Goal: Find specific page/section

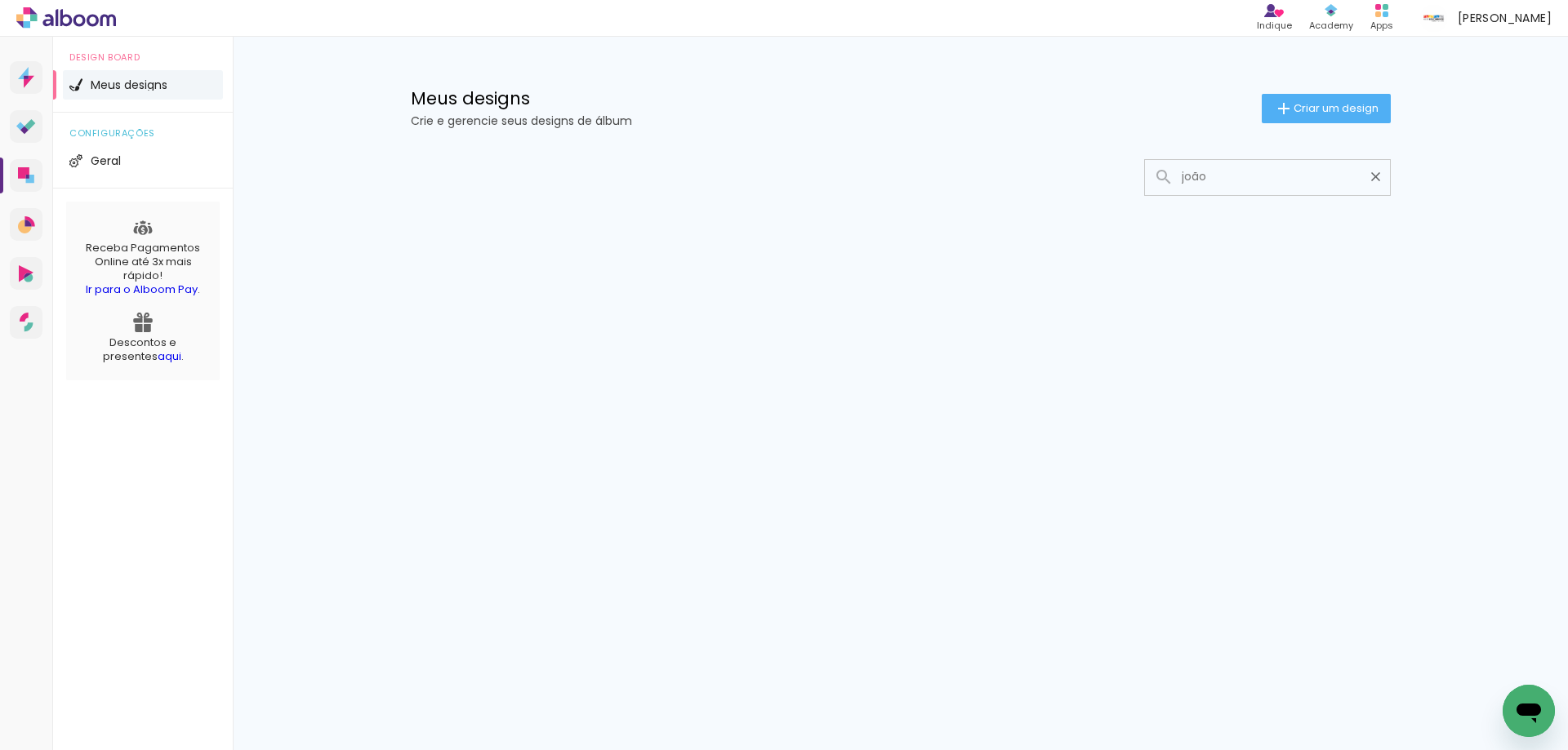
type input "joão"
type paper-input "joão"
type input "j"
type input "J"
type input "o"
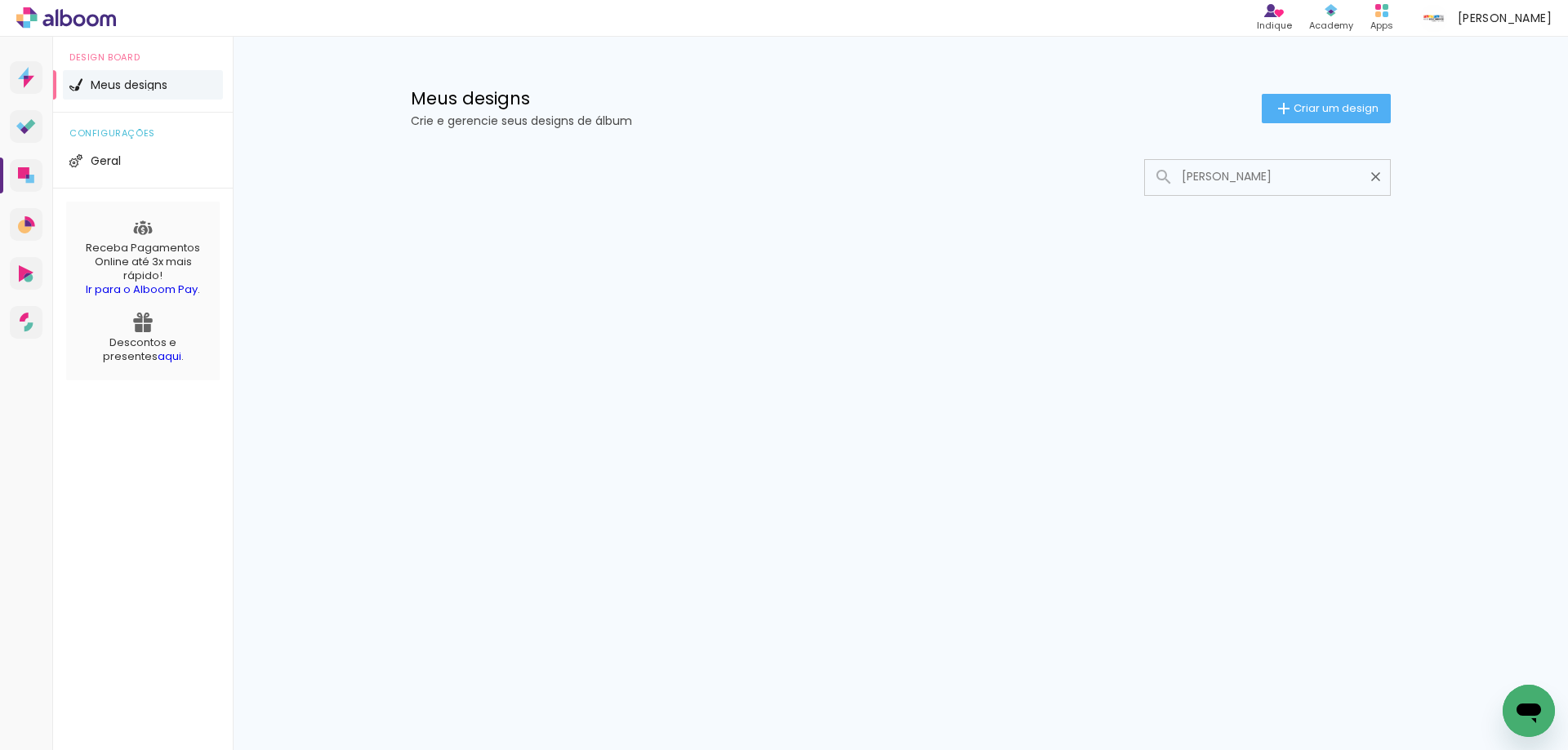
type input "[PERSON_NAME]"
type paper-input "[PERSON_NAME]"
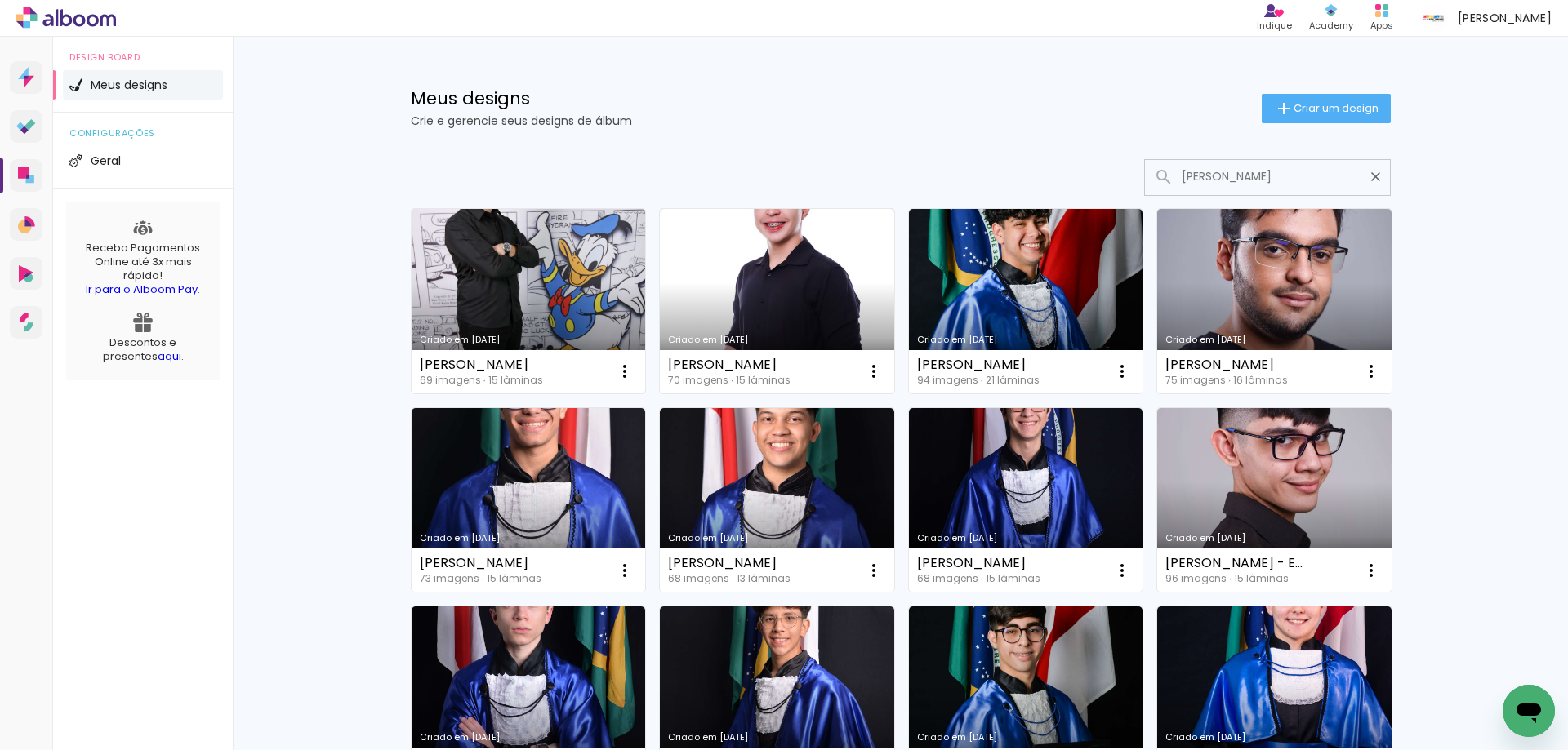
click at [556, 305] on link "Criado em [DATE]" at bounding box center [528, 301] width 234 height 185
